Goal: Task Accomplishment & Management: Manage account settings

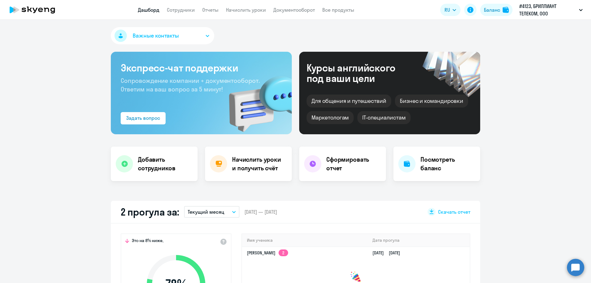
select select "30"
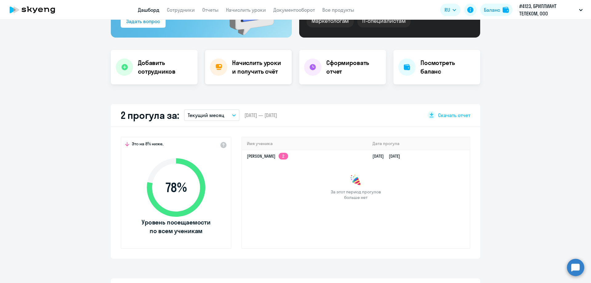
scroll to position [62, 0]
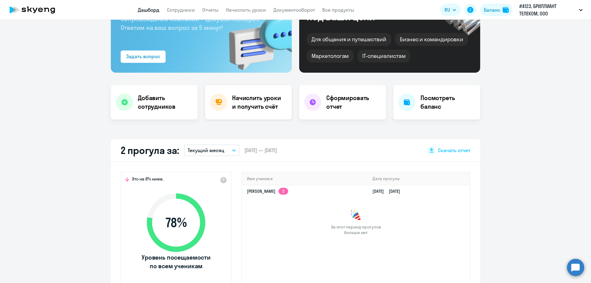
click at [254, 104] on h4 "Начислить уроки и получить счёт" at bounding box center [259, 102] width 54 height 17
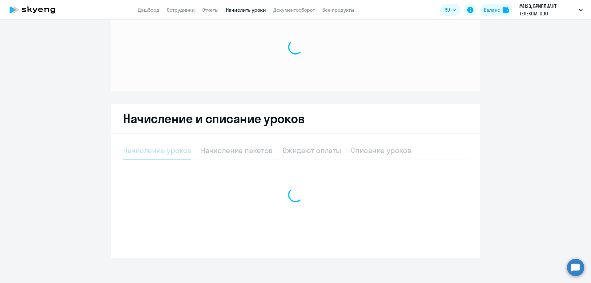
scroll to position [26, 0]
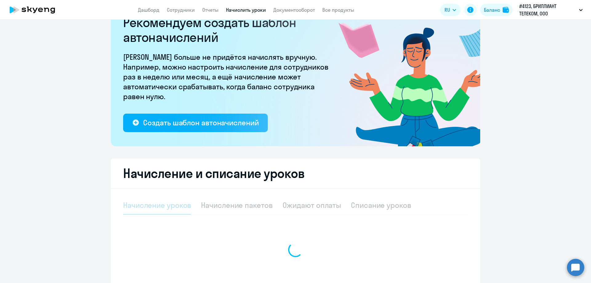
select select "10"
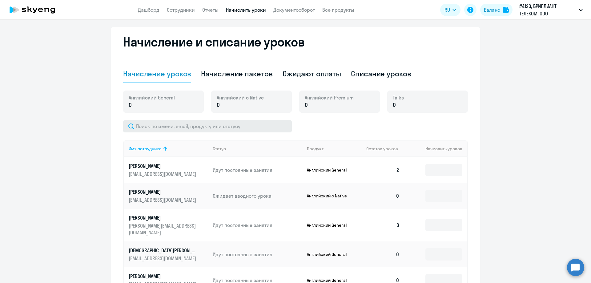
scroll to position [119, 0]
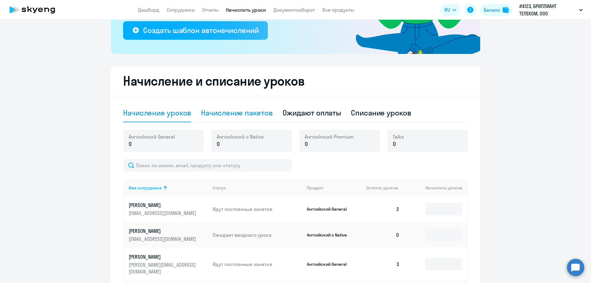
click at [228, 111] on div "Начисление пакетов" at bounding box center [236, 113] width 71 height 10
select select "10"
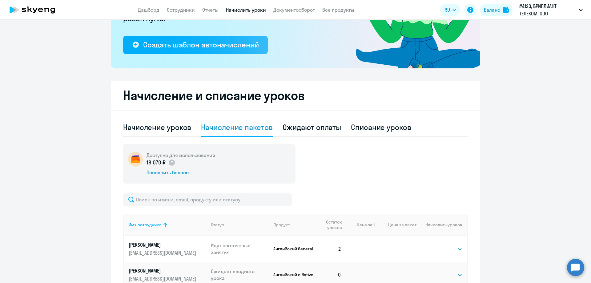
scroll to position [115, 0]
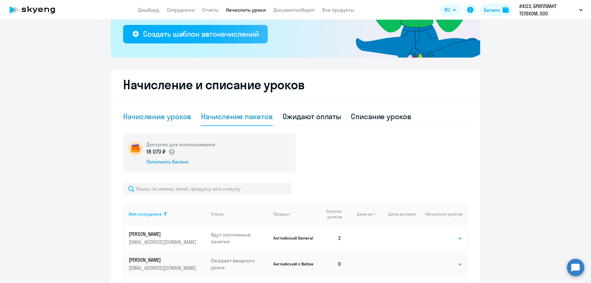
click at [181, 117] on div "Начисление уроков" at bounding box center [157, 116] width 68 height 10
select select "10"
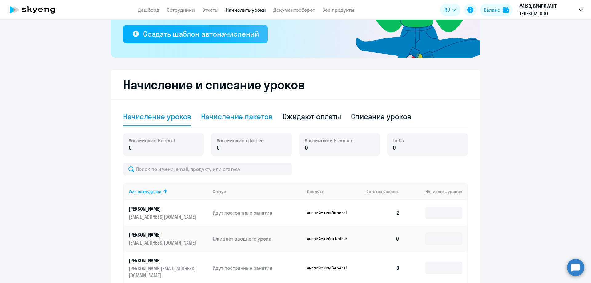
click at [237, 117] on div "Начисление пакетов" at bounding box center [236, 116] width 71 height 10
select select "10"
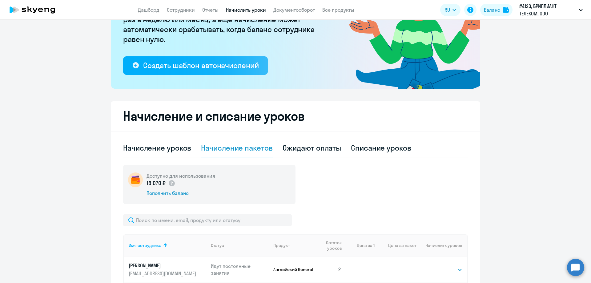
scroll to position [53, 0]
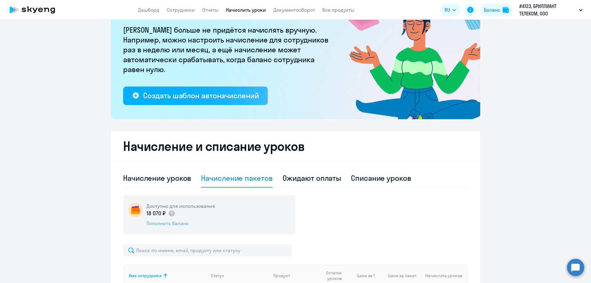
click at [156, 223] on div "Пополнить баланс" at bounding box center [181, 223] width 69 height 7
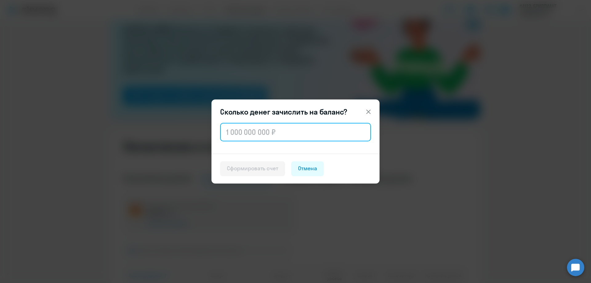
click at [253, 134] on input "text" at bounding box center [295, 132] width 151 height 18
type input "30 000"
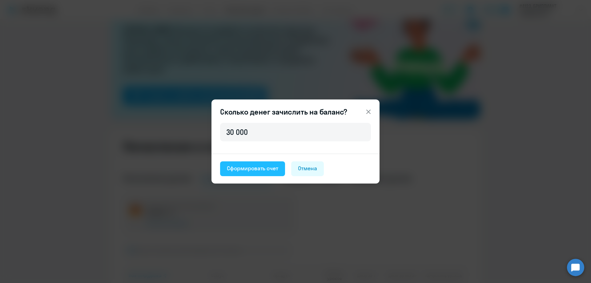
click at [273, 168] on div "Сформировать счет" at bounding box center [252, 168] width 51 height 8
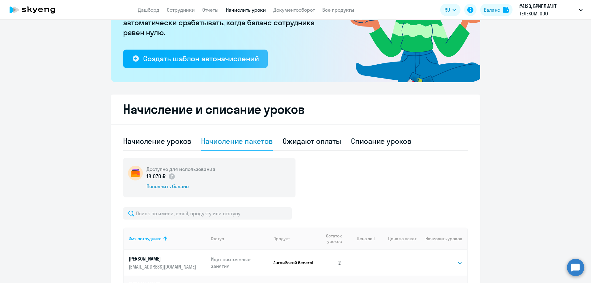
scroll to position [0, 0]
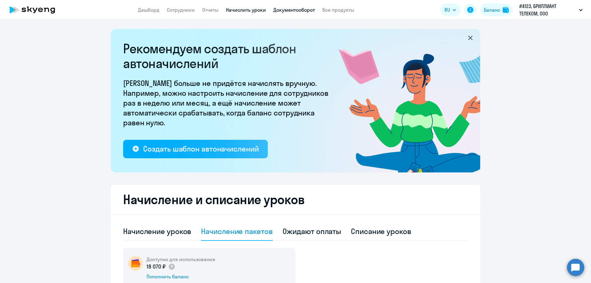
click at [295, 12] on link "Документооборот" at bounding box center [295, 10] width 42 height 6
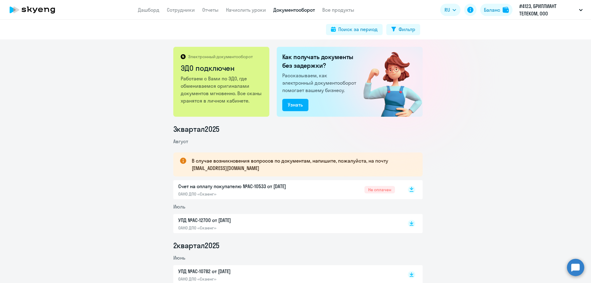
click at [410, 191] on icon at bounding box center [412, 191] width 4 height 1
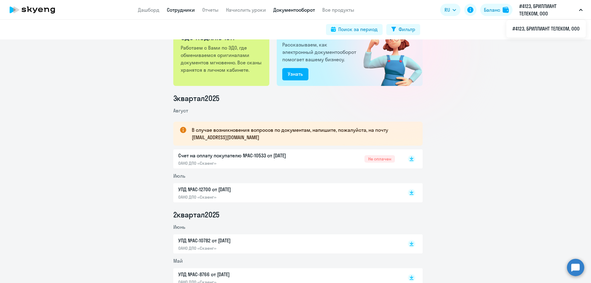
click at [180, 11] on link "Сотрудники" at bounding box center [181, 10] width 28 height 6
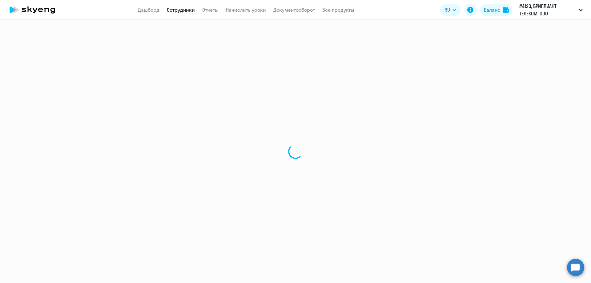
select select "30"
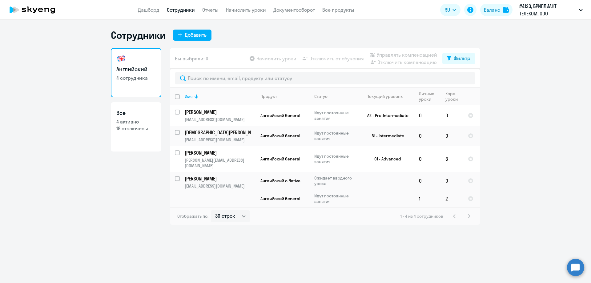
click at [144, 27] on div "Сотрудники Добавить Английский 4 сотрудника Все 4 активно 18 отключены Вы выбра…" at bounding box center [295, 151] width 591 height 263
click at [144, 34] on h1 "Сотрудники" at bounding box center [138, 35] width 55 height 12
click at [43, 21] on div "Сотрудники Добавить Английский 4 сотрудника Все 4 активно 18 отключены Вы выбра…" at bounding box center [295, 151] width 591 height 263
click at [41, 8] on icon at bounding box center [40, 10] width 5 height 4
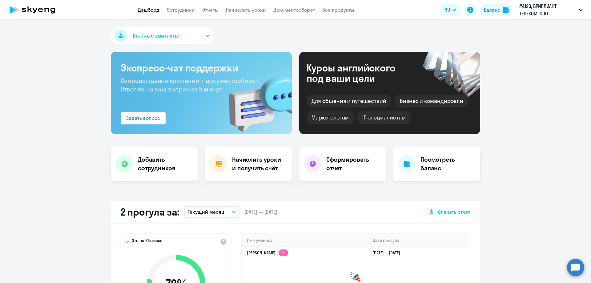
select select "30"
click at [243, 165] on h4 "Начислить уроки и получить счёт" at bounding box center [259, 163] width 54 height 17
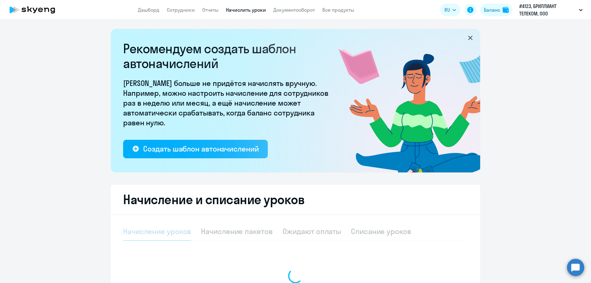
select select "10"
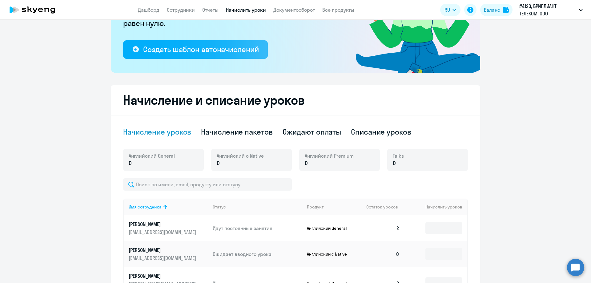
scroll to position [92, 0]
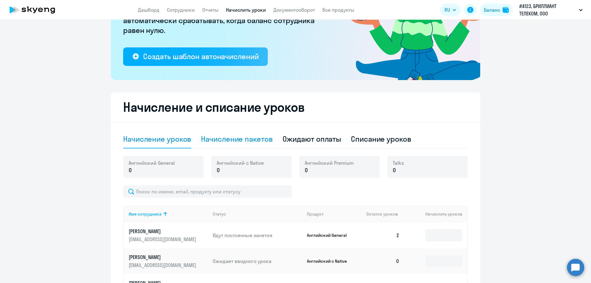
click at [236, 141] on div "Начисление пакетов" at bounding box center [236, 139] width 71 height 10
select select "10"
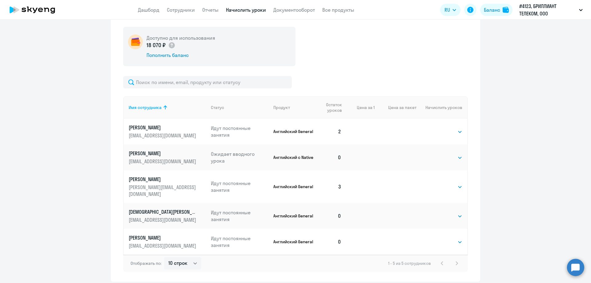
scroll to position [238, 0]
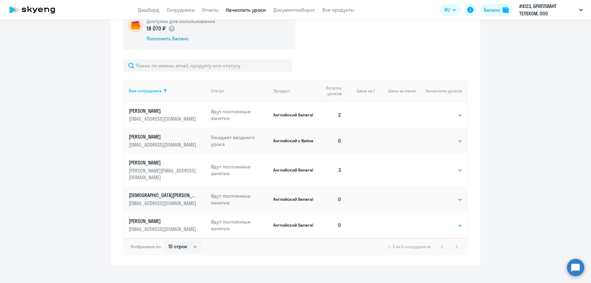
click at [335, 221] on td "0" at bounding box center [330, 225] width 31 height 26
click at [460, 222] on select "Выбрать 4 8 16 32 64 96 128" at bounding box center [449, 225] width 25 height 7
click at [454, 222] on select "Выбрать 4 8 16 32 64 96 128" at bounding box center [449, 225] width 25 height 7
select select "8"
click at [437, 222] on select "Выбрать 4 8 16 32 64 96 128" at bounding box center [449, 225] width 25 height 7
